Goal: Task Accomplishment & Management: Use online tool/utility

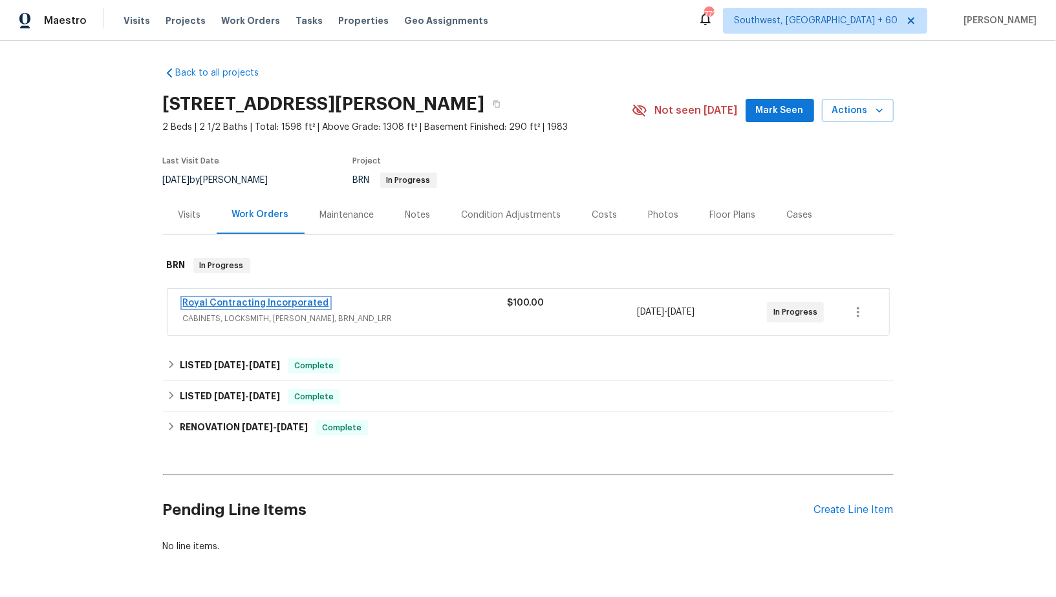
click at [218, 304] on link "Royal Contracting Incorporated" at bounding box center [256, 303] width 146 height 9
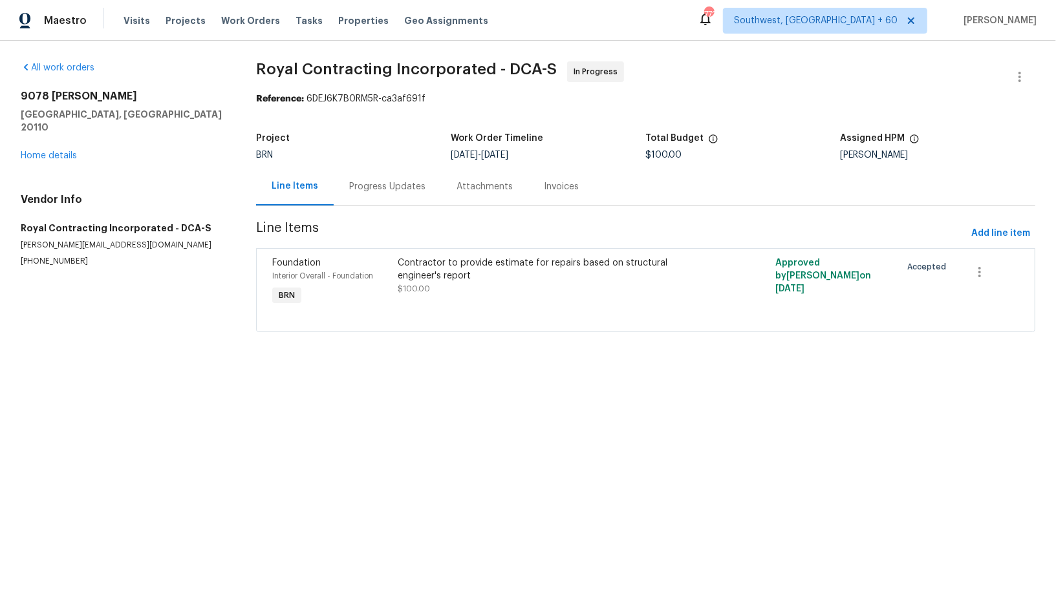
click at [345, 186] on div "Progress Updates" at bounding box center [387, 186] width 107 height 38
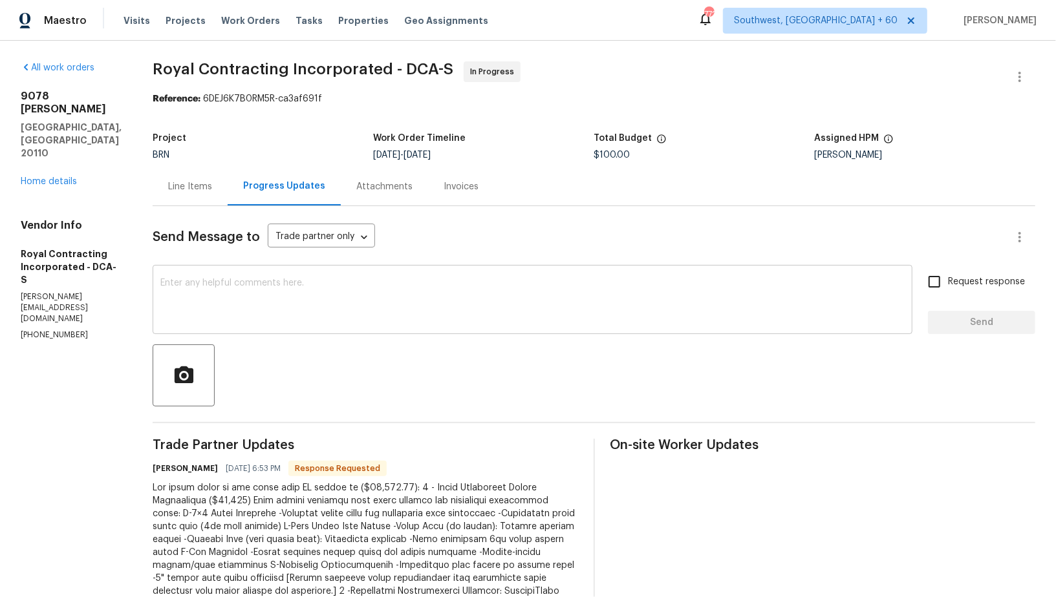
click at [357, 305] on textarea at bounding box center [532, 301] width 744 height 45
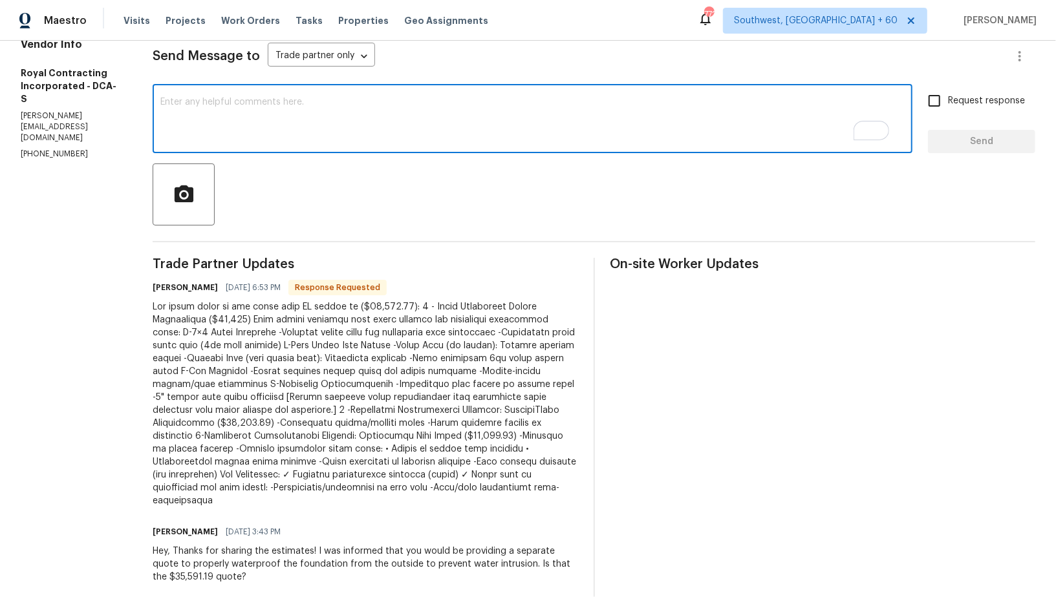
scroll to position [178, 0]
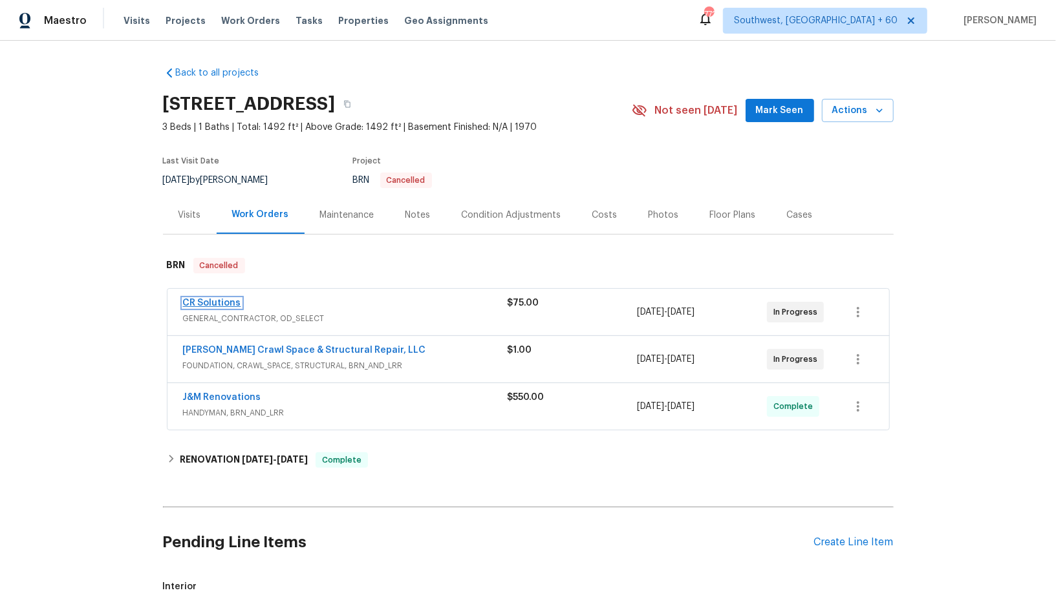
click at [235, 301] on link "CR Solutions" at bounding box center [212, 303] width 58 height 9
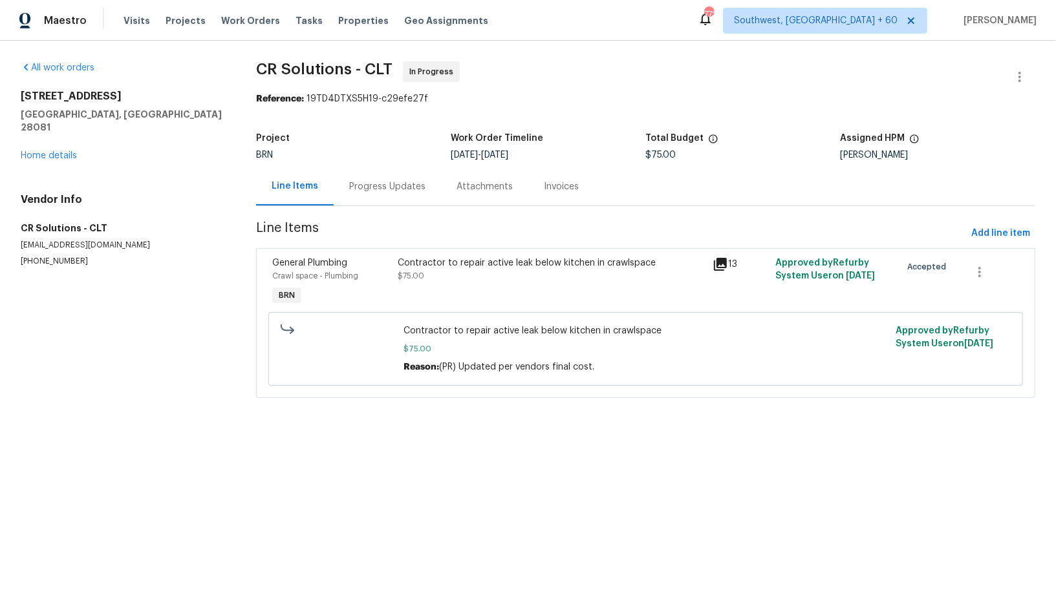
click at [378, 271] on div "Crawl space - Plumbing" at bounding box center [331, 276] width 118 height 13
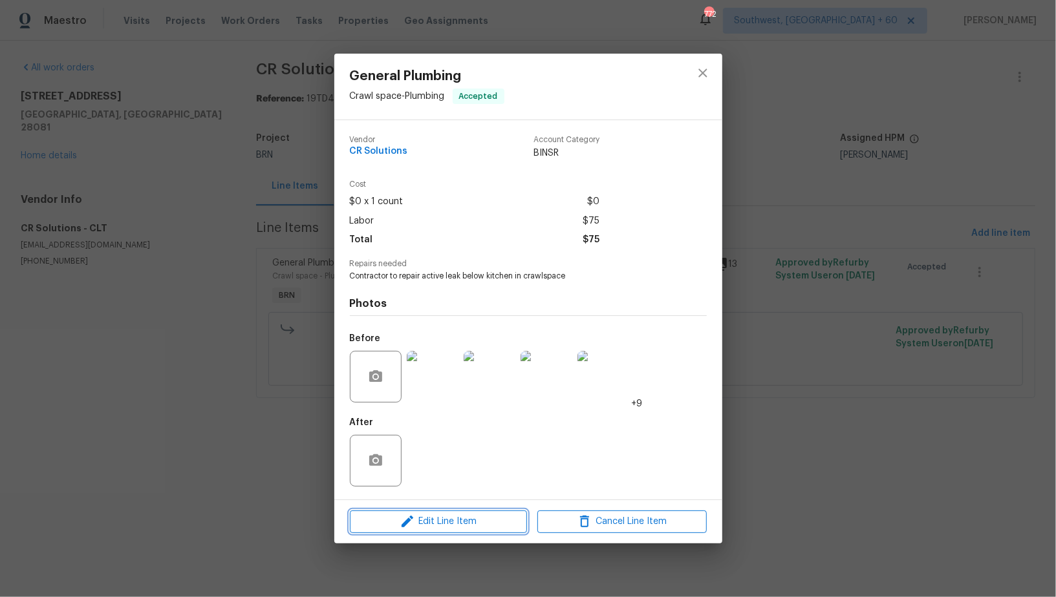
click at [469, 522] on span "Edit Line Item" at bounding box center [438, 522] width 169 height 16
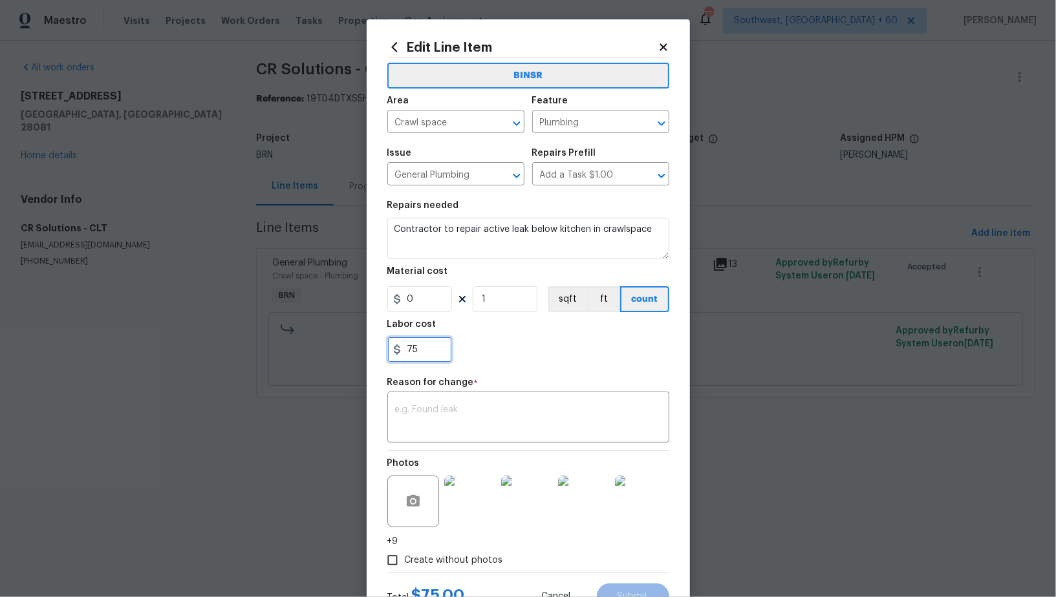
click at [440, 354] on input "75" at bounding box center [419, 350] width 65 height 26
paste input "210"
type input "210"
click at [517, 434] on div "x ​" at bounding box center [528, 419] width 282 height 48
paste textarea "(PR) Updated cost per BR team’s approval."
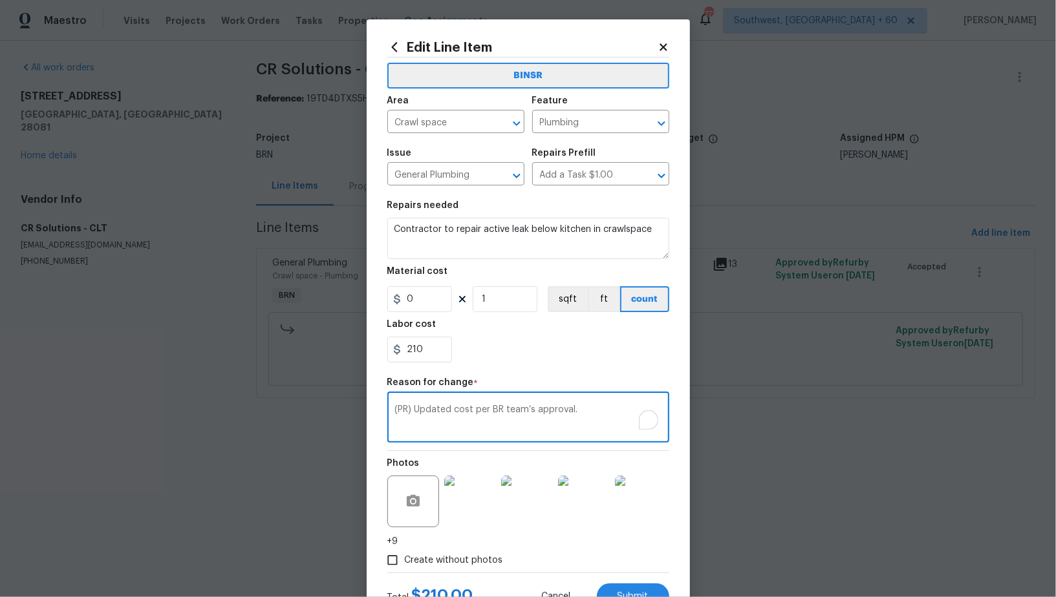
scroll to position [52, 0]
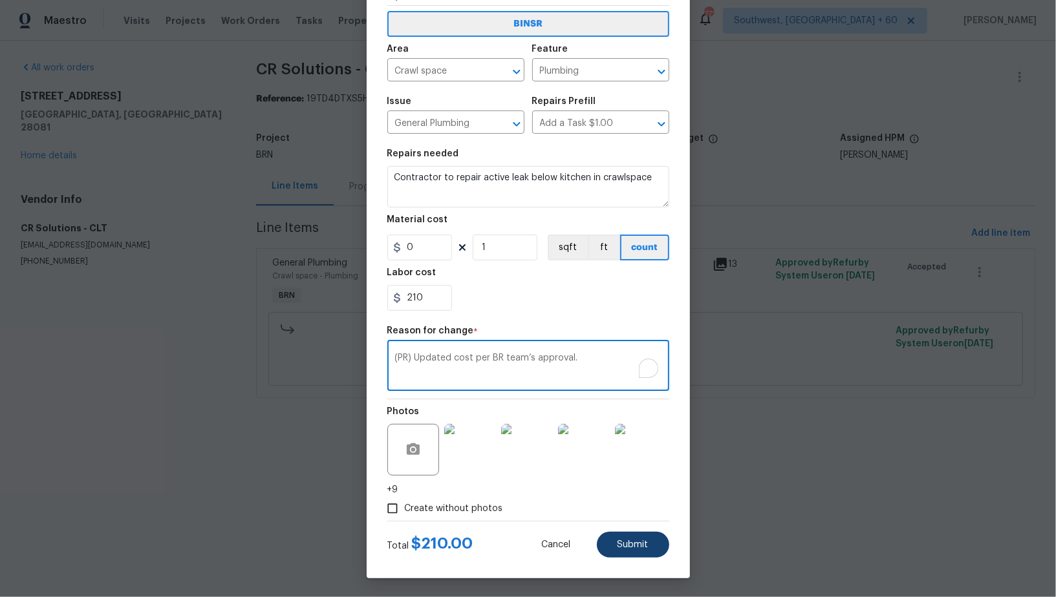
type textarea "(PR) Updated cost per BR team’s approval."
click at [645, 553] on button "Submit" at bounding box center [633, 545] width 72 height 26
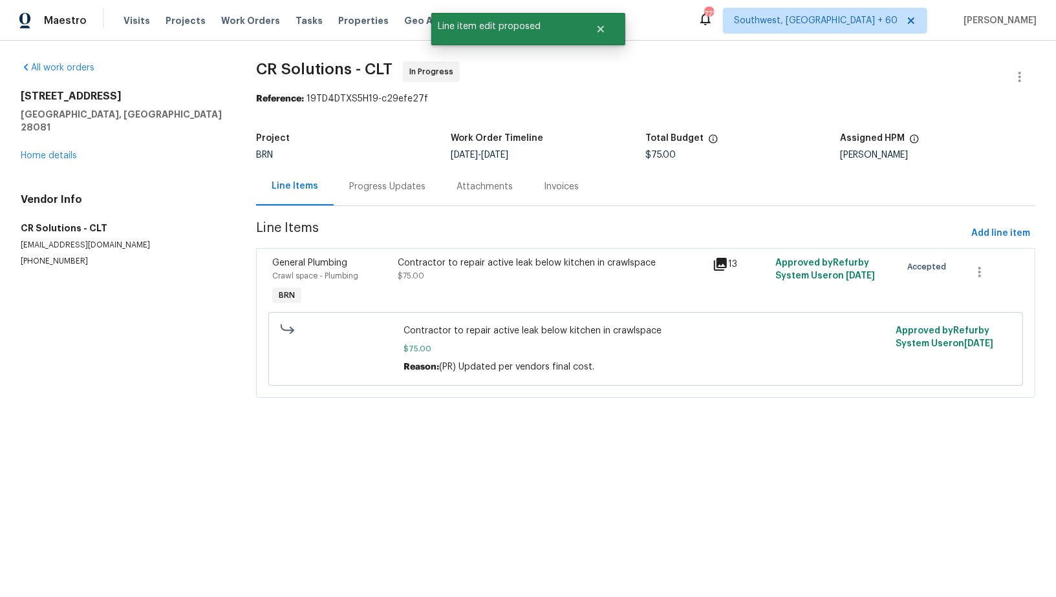
click at [1013, 434] on html "Maestro Visits Projects Work Orders Tasks Properties Geo Assignments 772 Southw…" at bounding box center [528, 217] width 1056 height 434
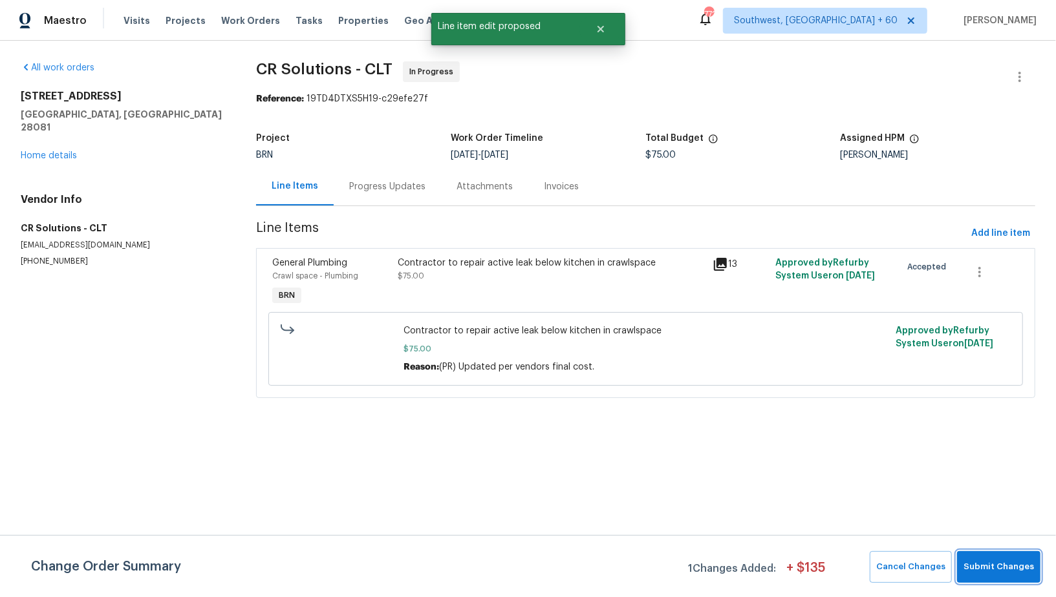
click at [1010, 566] on span "Submit Changes" at bounding box center [998, 567] width 70 height 15
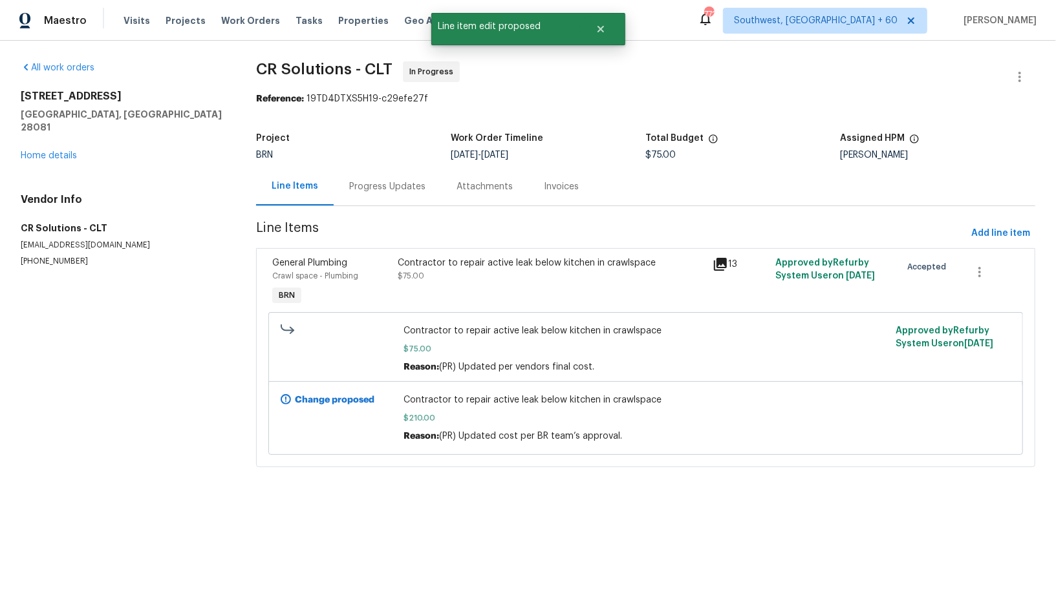
click at [378, 200] on div "Progress Updates" at bounding box center [387, 186] width 107 height 38
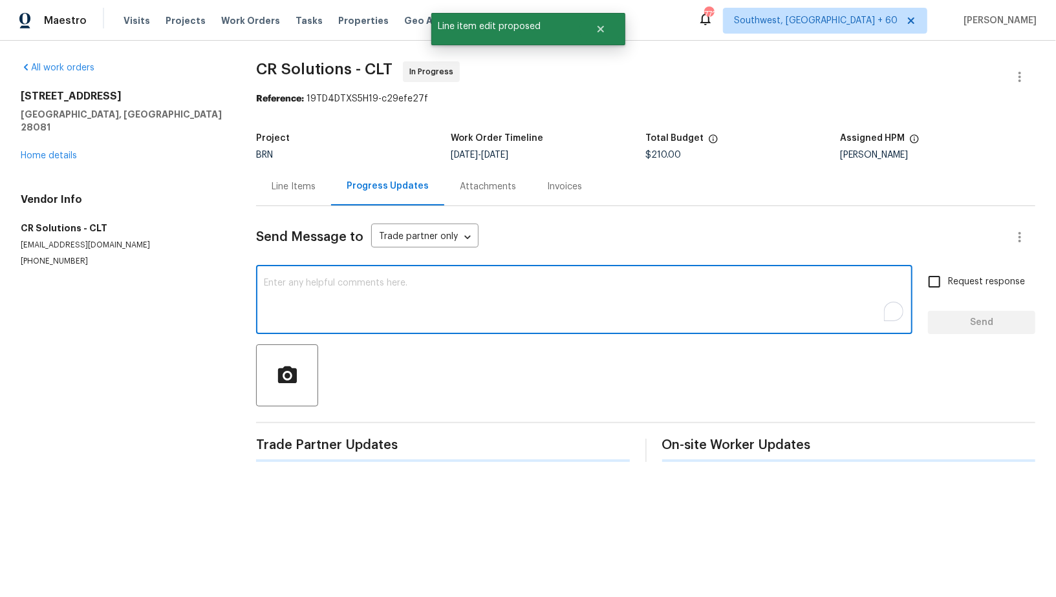
click at [374, 308] on textarea "To enrich screen reader interactions, please activate Accessibility in Grammarl…" at bounding box center [584, 301] width 641 height 45
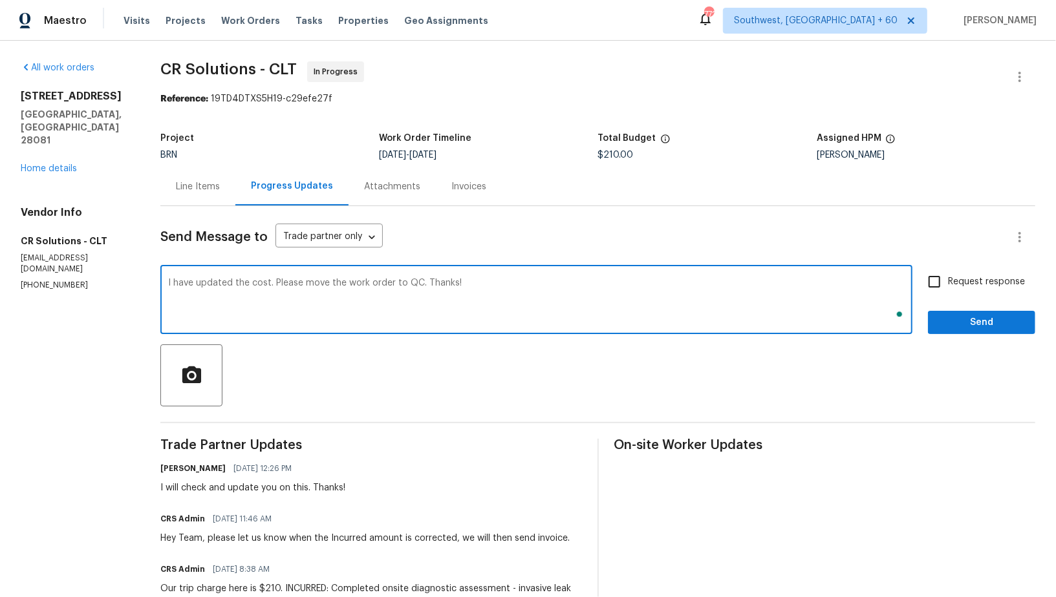
type textarea "I have updated the cost. Please move the work order to QC. Thanks!"
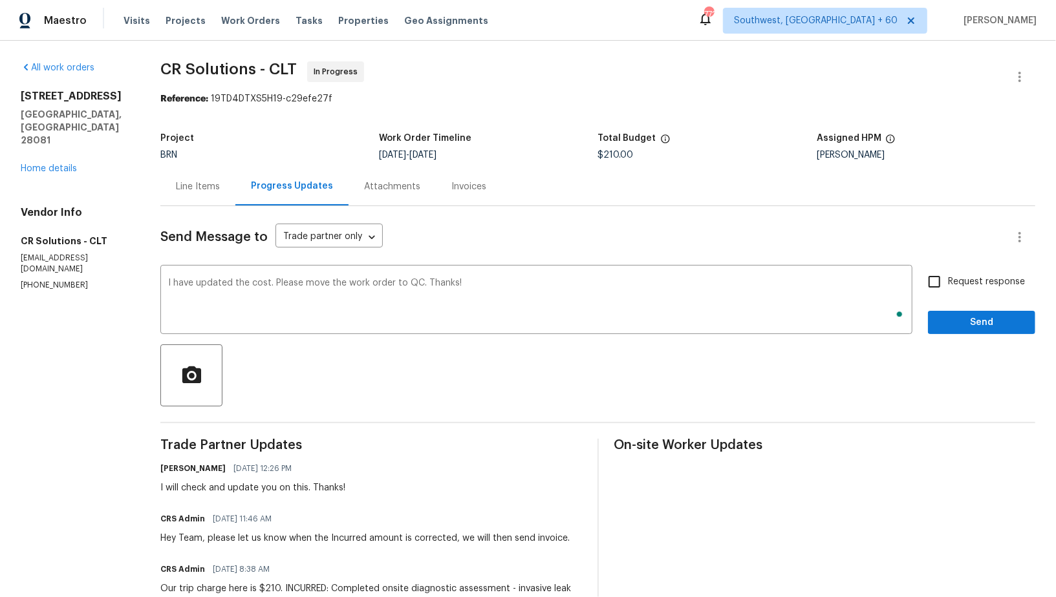
click at [939, 288] on input "Request response" at bounding box center [934, 281] width 27 height 27
checkbox input "true"
click at [977, 332] on button "Send" at bounding box center [981, 323] width 107 height 24
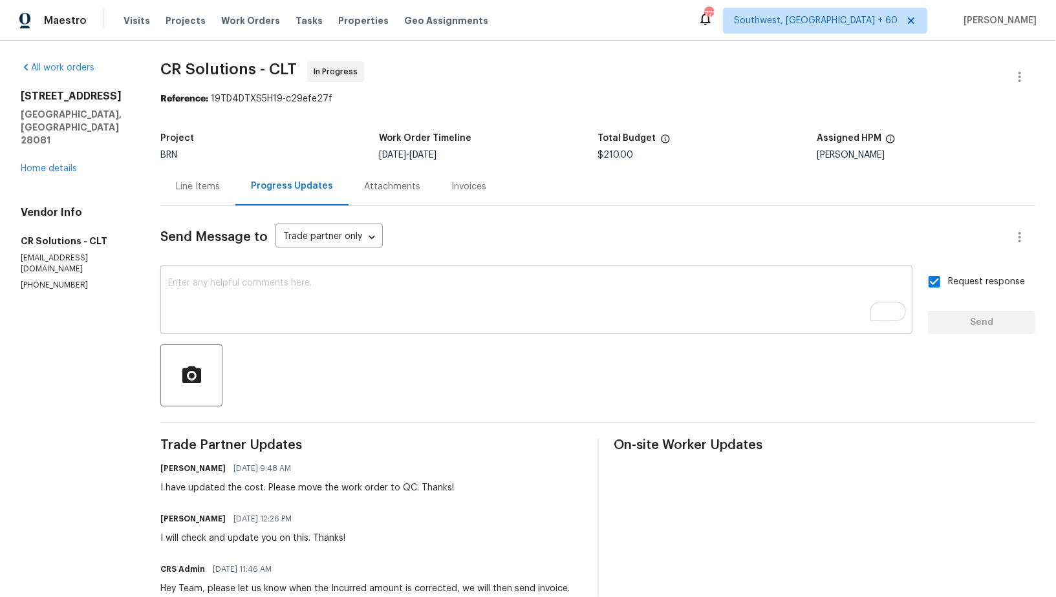
scroll to position [112, 0]
